Goal: Use online tool/utility

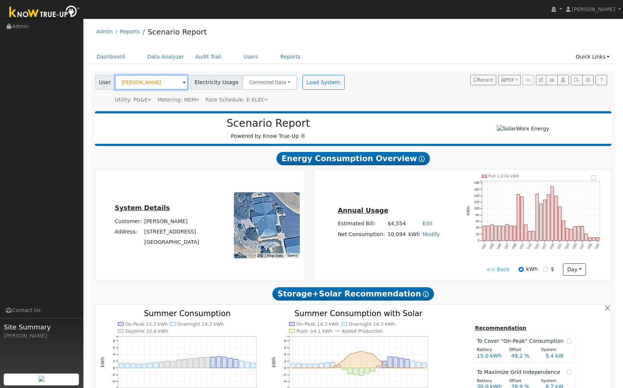
click at [164, 77] on input "[PERSON_NAME]" at bounding box center [151, 82] width 73 height 15
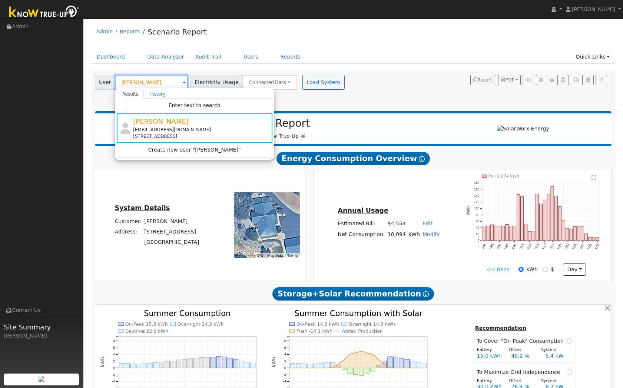
click at [156, 80] on input "[PERSON_NAME]" at bounding box center [151, 82] width 73 height 15
click at [158, 80] on input "[PERSON_NAME]" at bounding box center [151, 82] width 73 height 15
click at [159, 80] on input "[PERSON_NAME]" at bounding box center [151, 82] width 73 height 15
drag, startPoint x: 164, startPoint y: 80, endPoint x: 114, endPoint y: 83, distance: 49.7
click at [115, 83] on input "[PERSON_NAME]" at bounding box center [151, 82] width 73 height 15
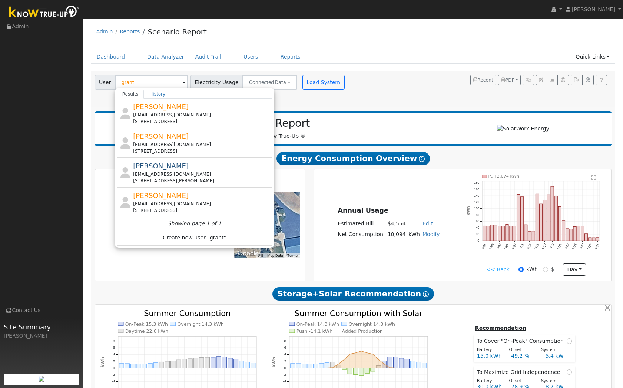
click at [163, 112] on div "[EMAIL_ADDRESS][DOMAIN_NAME]" at bounding box center [201, 114] width 137 height 7
type input "[PERSON_NAME]"
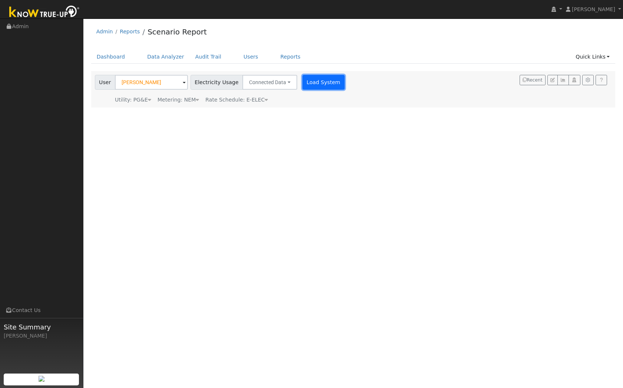
click at [321, 82] on button "Load System" at bounding box center [323, 82] width 42 height 15
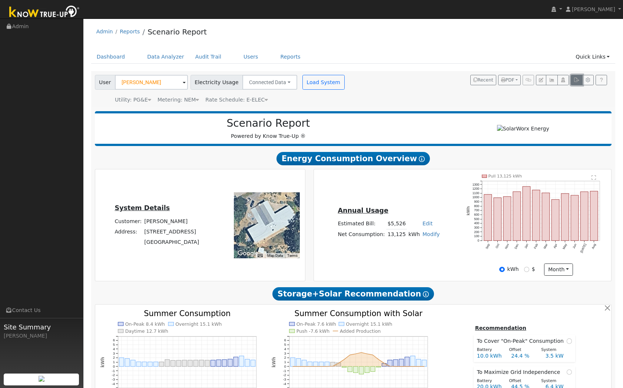
click at [577, 83] on button "button" at bounding box center [575, 80] width 11 height 10
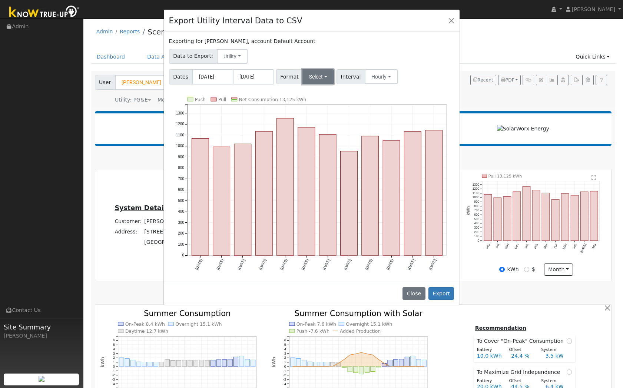
click at [319, 78] on button "Select" at bounding box center [317, 76] width 31 height 15
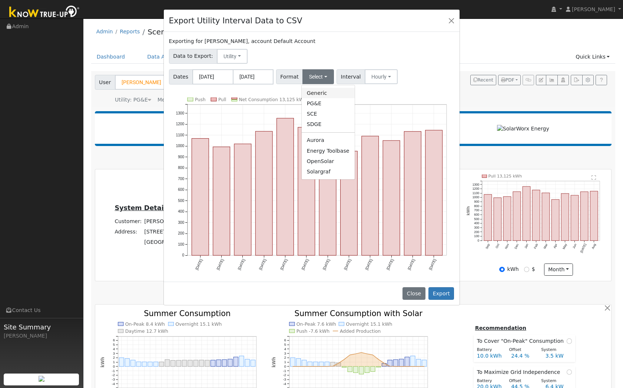
click at [319, 90] on link "Generic" at bounding box center [327, 93] width 53 height 10
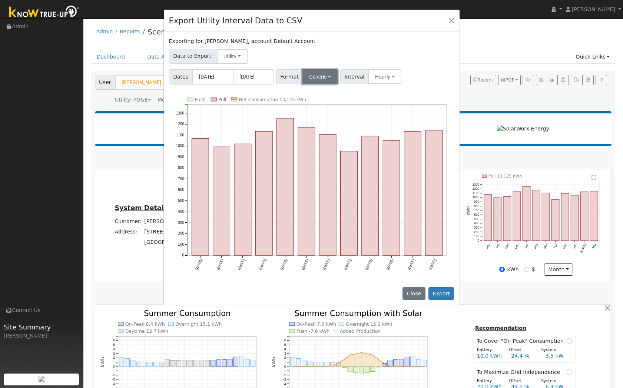
click at [311, 76] on button "Generic" at bounding box center [319, 76] width 35 height 15
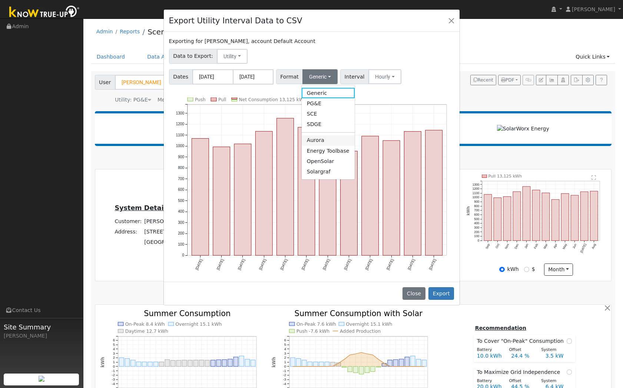
click at [317, 140] on link "Aurora" at bounding box center [327, 140] width 53 height 10
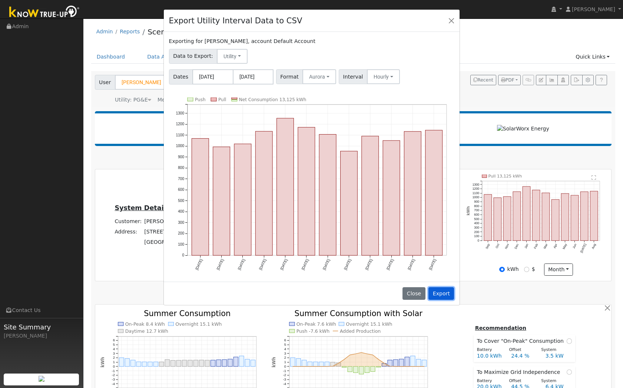
click at [441, 292] on button "Export" at bounding box center [441, 293] width 26 height 13
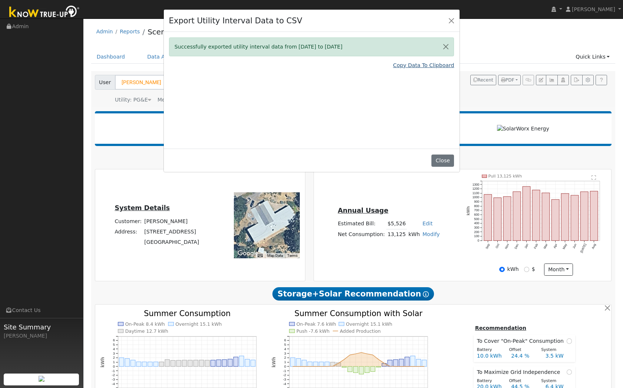
click at [430, 66] on link "Copy Data To Clipboard" at bounding box center [423, 65] width 61 height 8
